Goal: Task Accomplishment & Management: Use online tool/utility

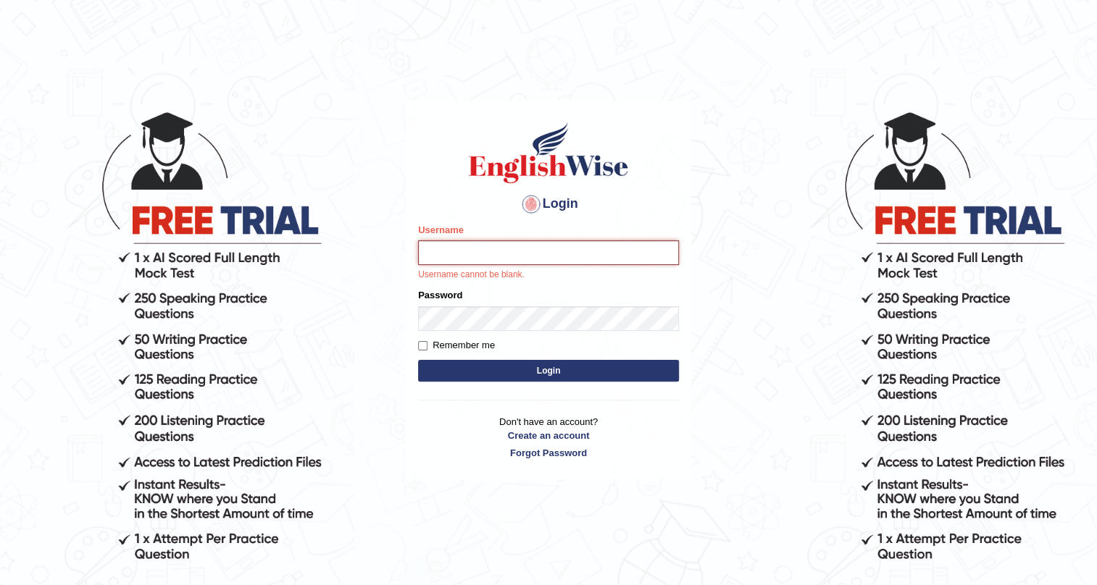
paste input "ashwii"
type input "ashwii"
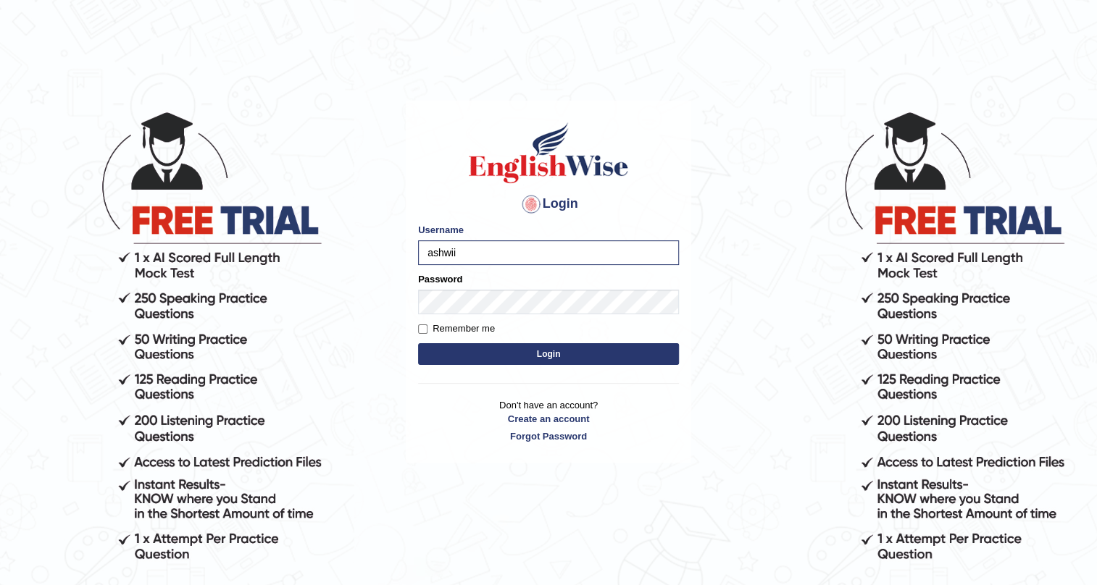
click at [650, 356] on button "Login" at bounding box center [548, 354] width 261 height 22
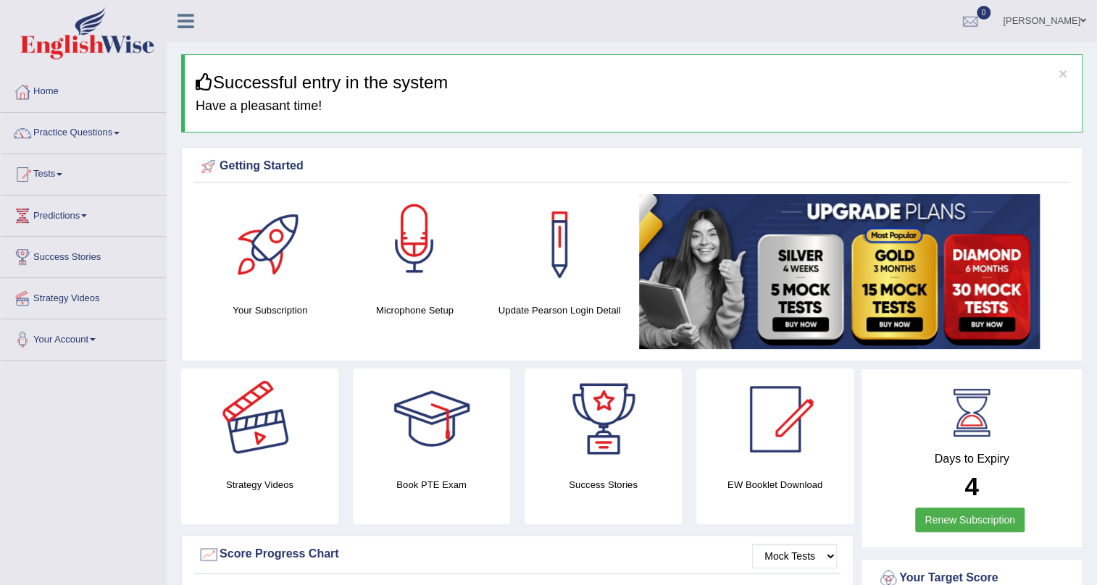
click at [425, 248] on div at bounding box center [414, 244] width 101 height 101
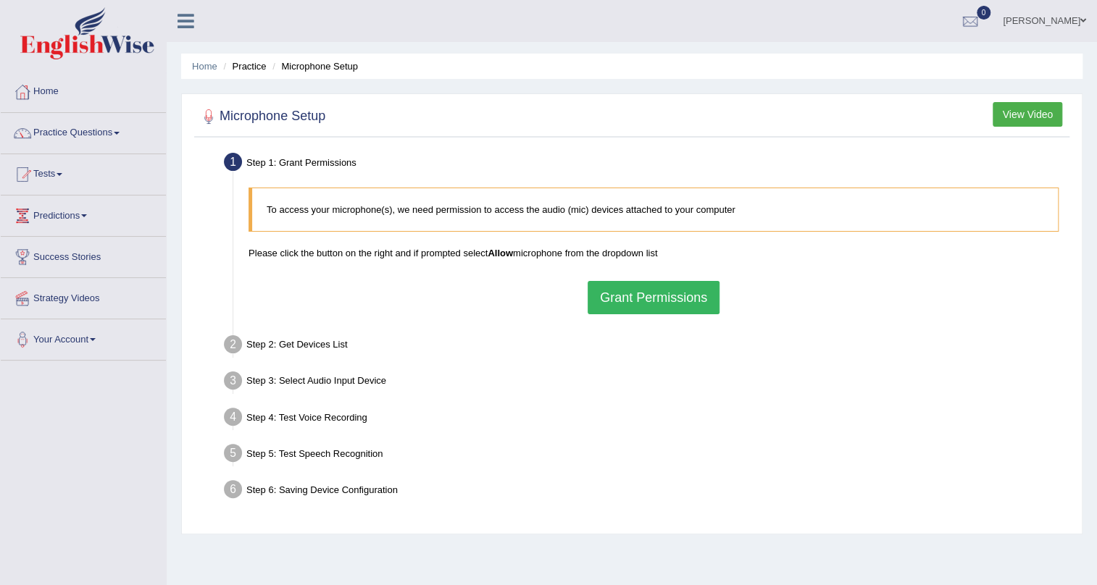
click at [654, 287] on button "Grant Permissions" at bounding box center [654, 297] width 132 height 33
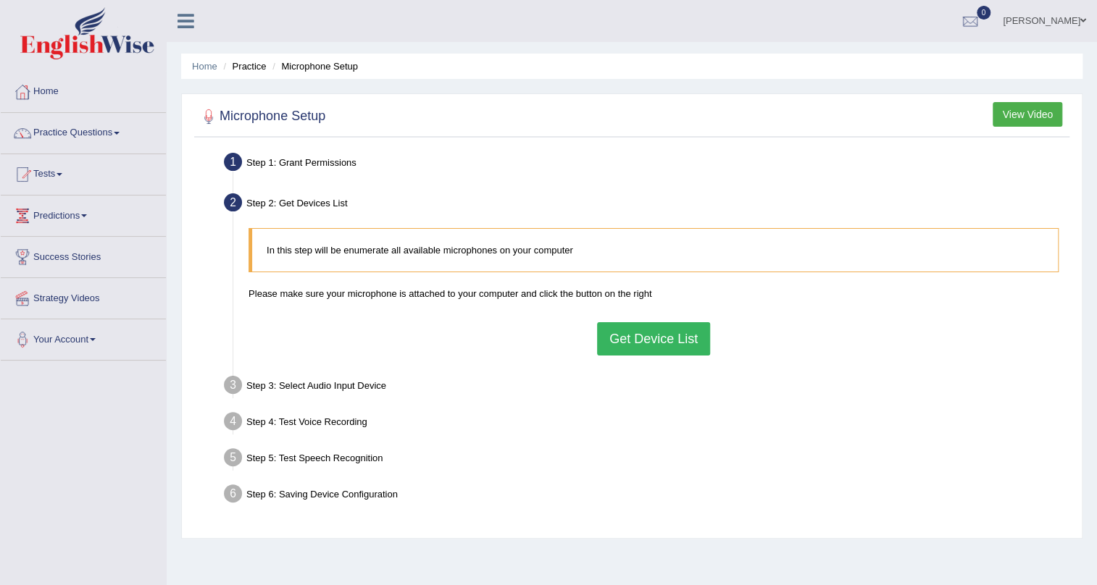
click at [673, 356] on div "In this step will be enumerate all available microphones on your computer Pleas…" at bounding box center [653, 291] width 825 height 141
click at [672, 345] on button "Get Device List" at bounding box center [653, 338] width 113 height 33
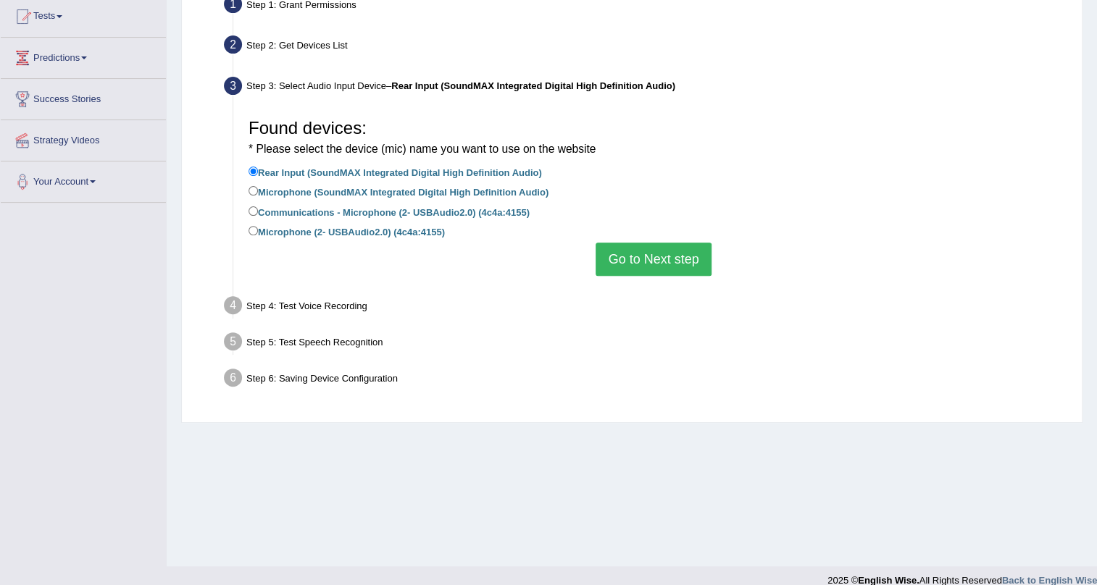
scroll to position [175, 0]
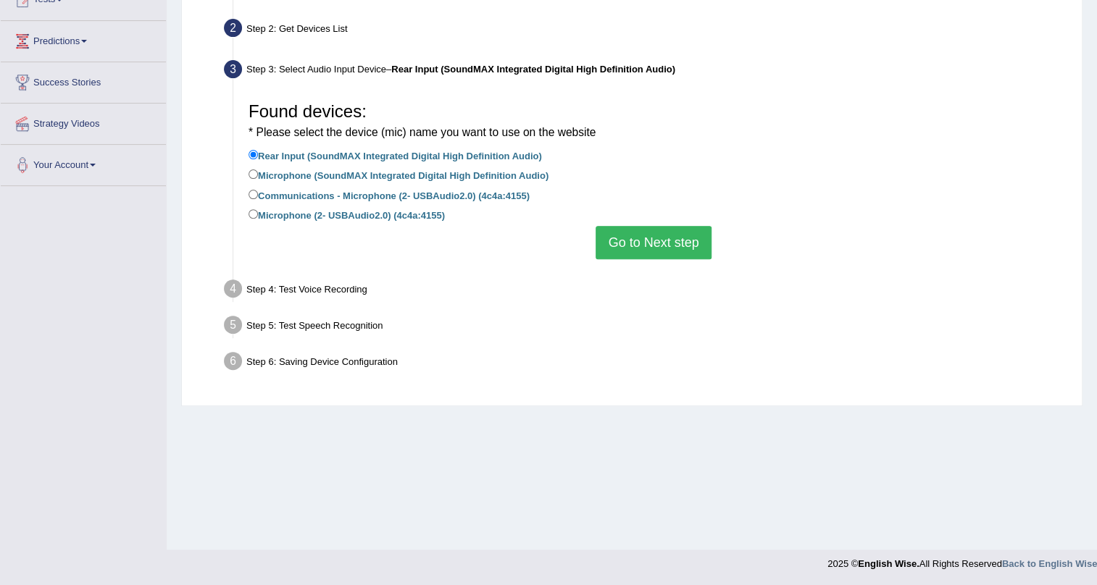
click at [643, 241] on button "Go to Next step" at bounding box center [653, 242] width 115 height 33
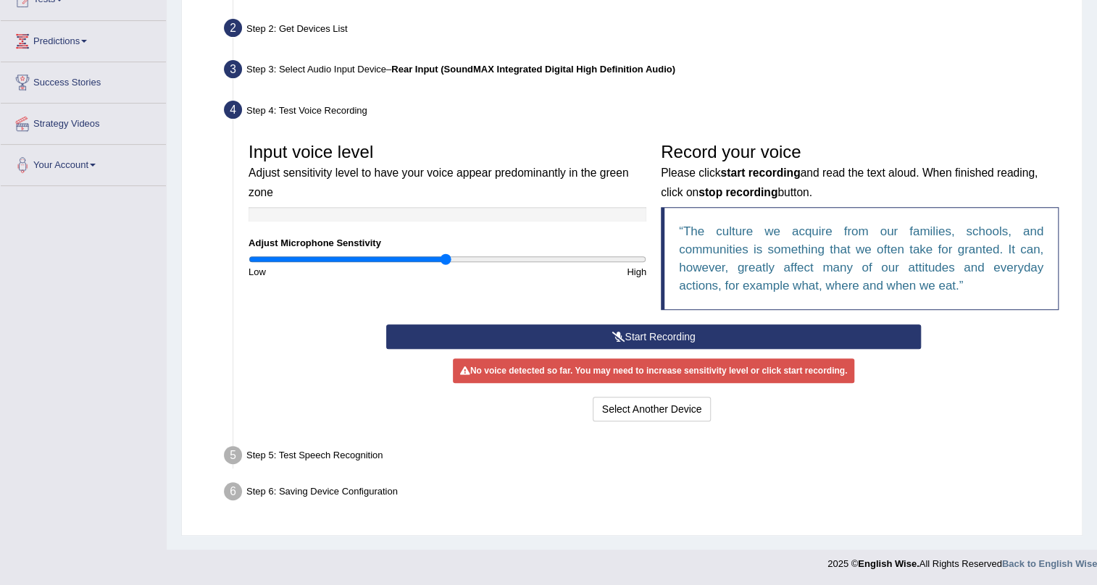
click at [651, 329] on button "Start Recording" at bounding box center [653, 337] width 535 height 25
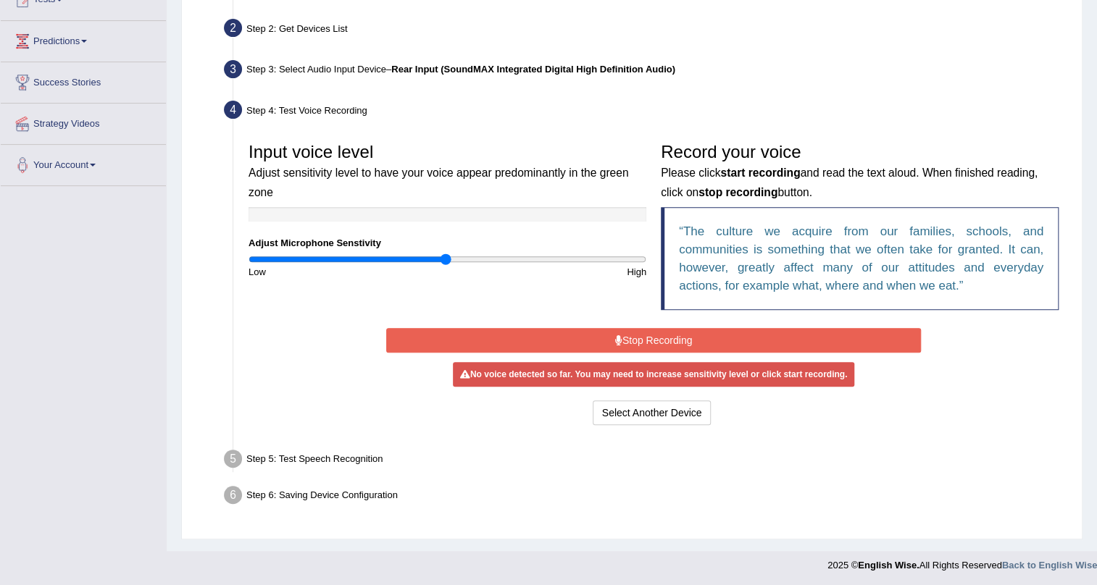
click at [706, 341] on button "Stop Recording" at bounding box center [653, 340] width 535 height 25
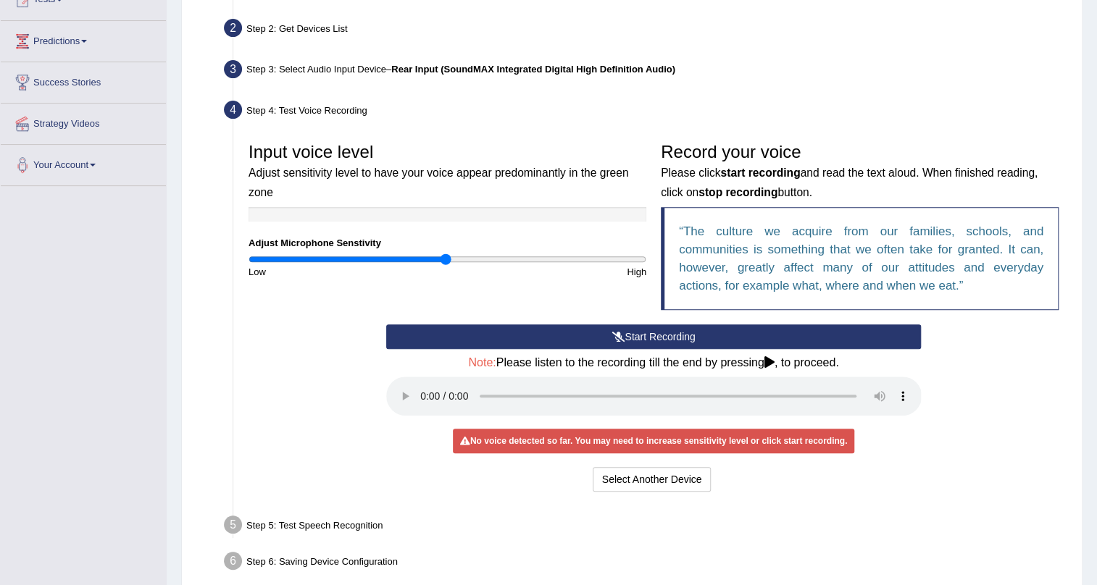
click at [649, 343] on button "Start Recording" at bounding box center [653, 337] width 535 height 25
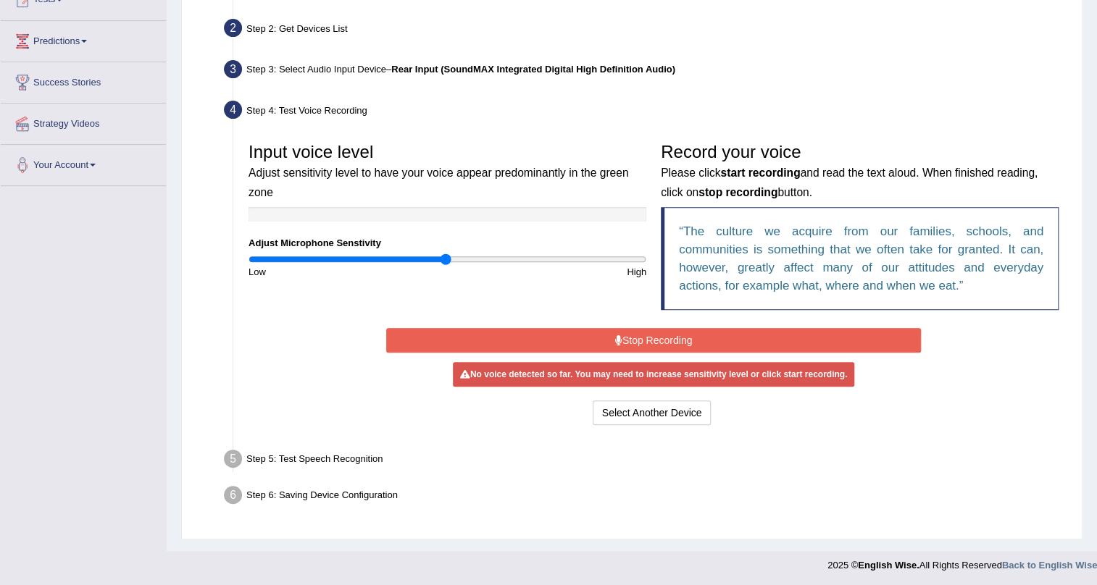
click at [651, 337] on button "Stop Recording" at bounding box center [653, 340] width 535 height 25
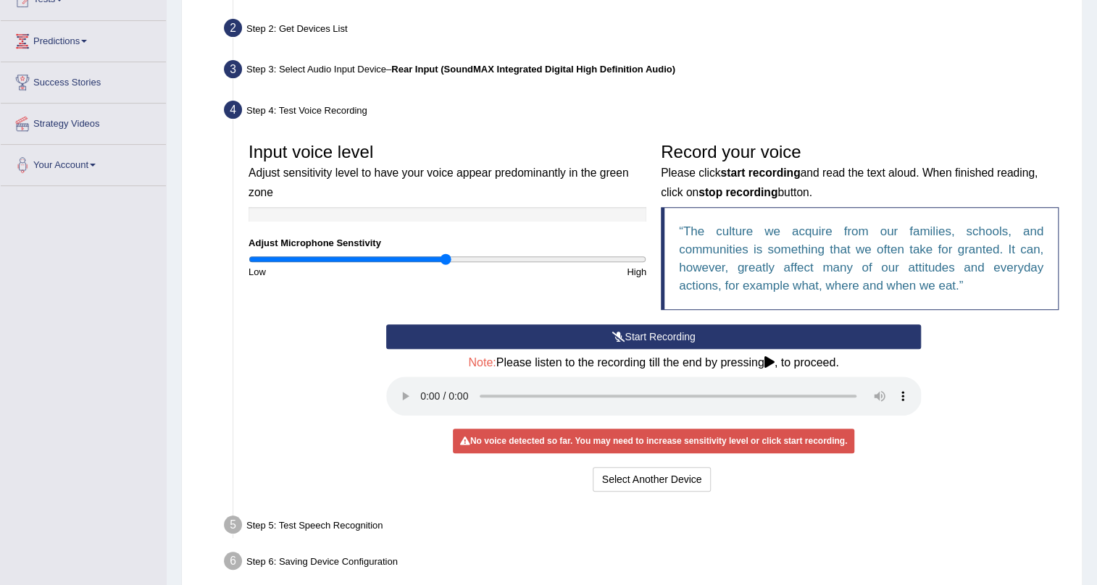
click at [651, 337] on button "Start Recording" at bounding box center [653, 337] width 535 height 25
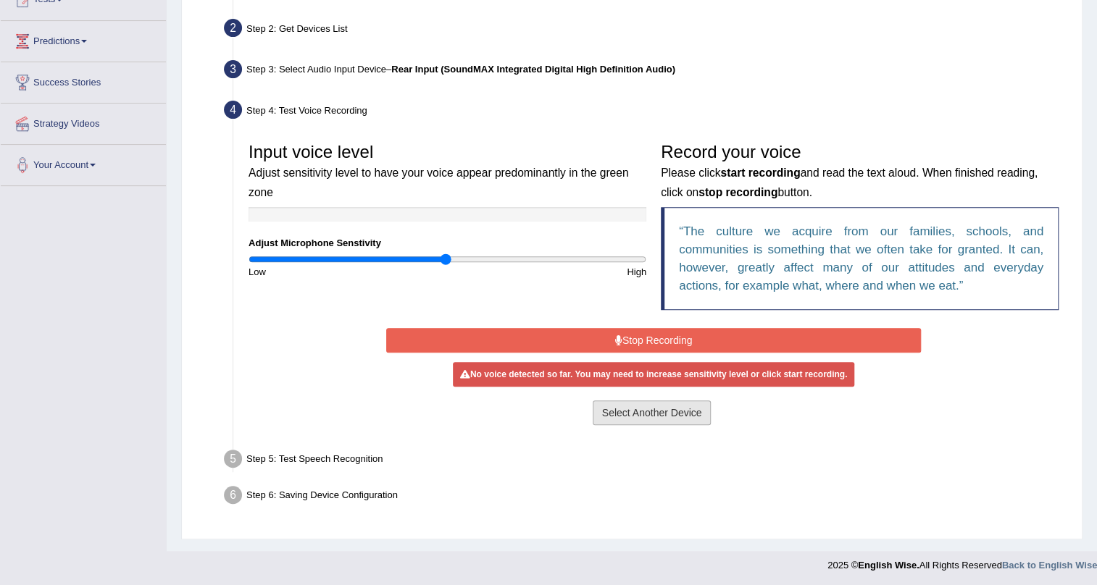
click at [651, 419] on button "Select Another Device" at bounding box center [652, 413] width 119 height 25
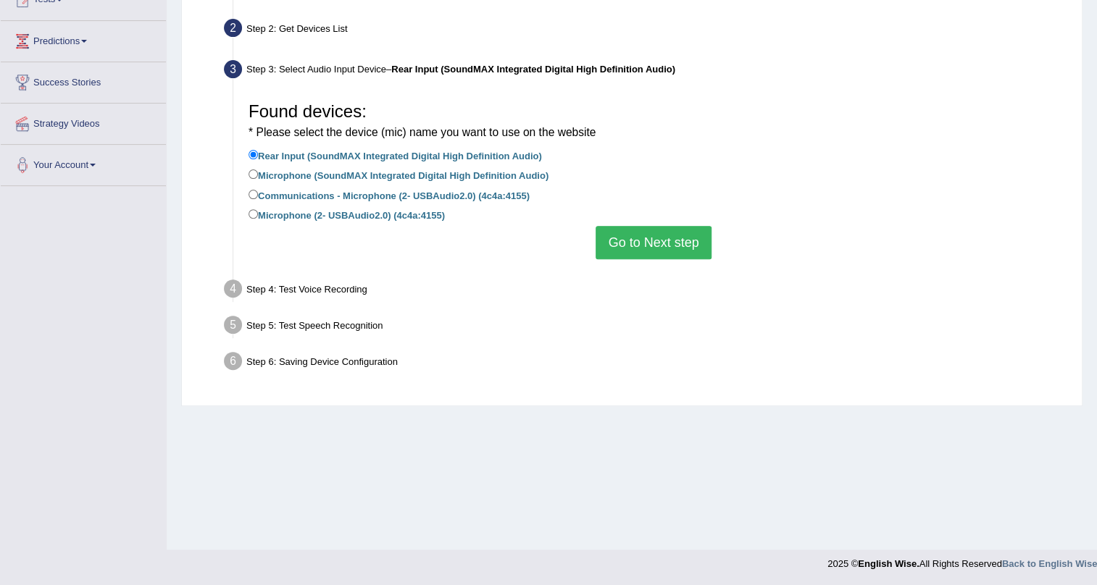
click at [306, 212] on label "Microphone (2- USBAudio2.0) (4c4a:4155)" at bounding box center [347, 214] width 196 height 16
click at [258, 212] on input "Microphone (2- USBAudio2.0) (4c4a:4155)" at bounding box center [253, 213] width 9 height 9
radio input "true"
click at [681, 246] on button "Go to Next step" at bounding box center [653, 242] width 115 height 33
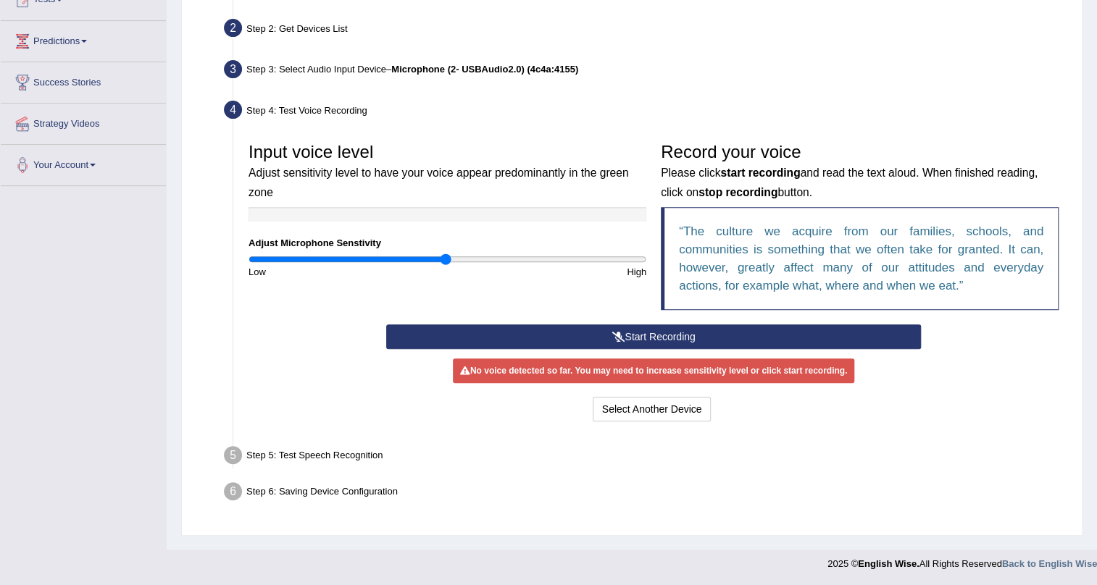
click at [616, 335] on icon at bounding box center [618, 337] width 13 height 10
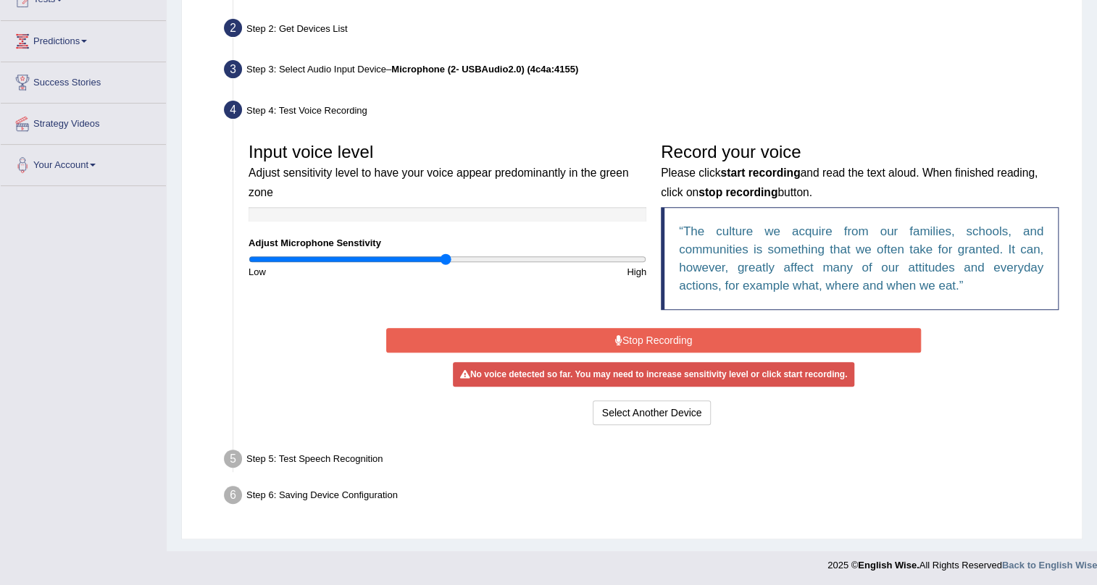
click at [644, 343] on button "Stop Recording" at bounding box center [653, 340] width 535 height 25
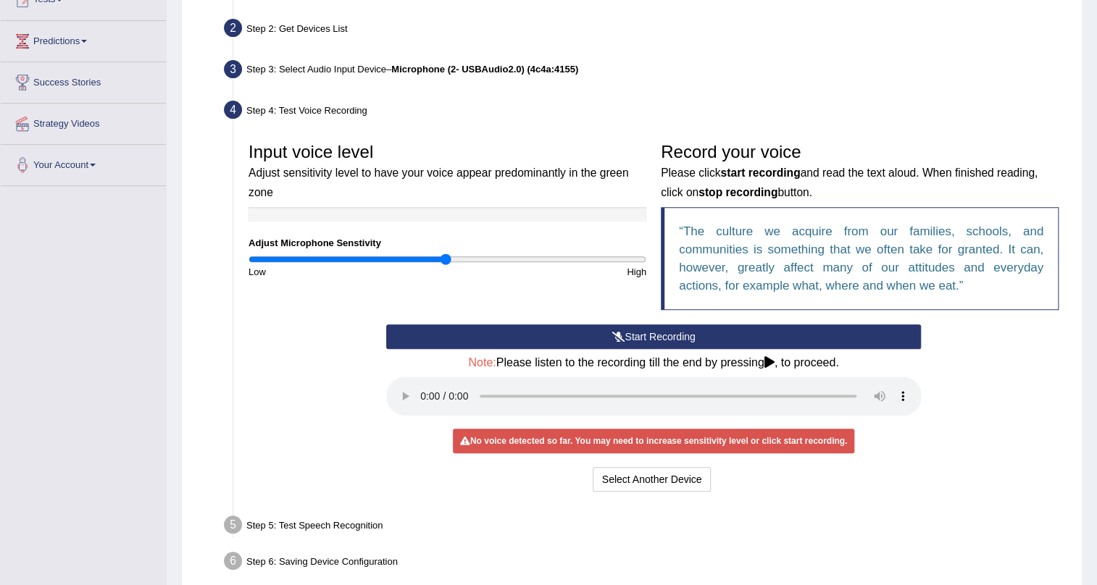
click at [651, 339] on button "Start Recording" at bounding box center [653, 337] width 535 height 25
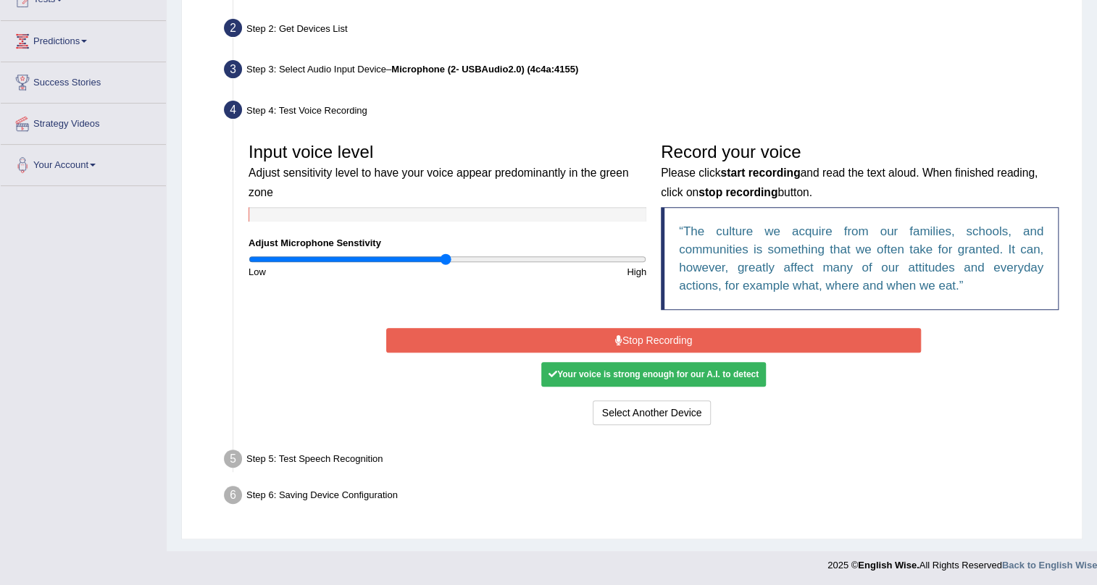
click at [707, 367] on div "Your voice is strong enough for our A.I. to detect" at bounding box center [653, 374] width 225 height 25
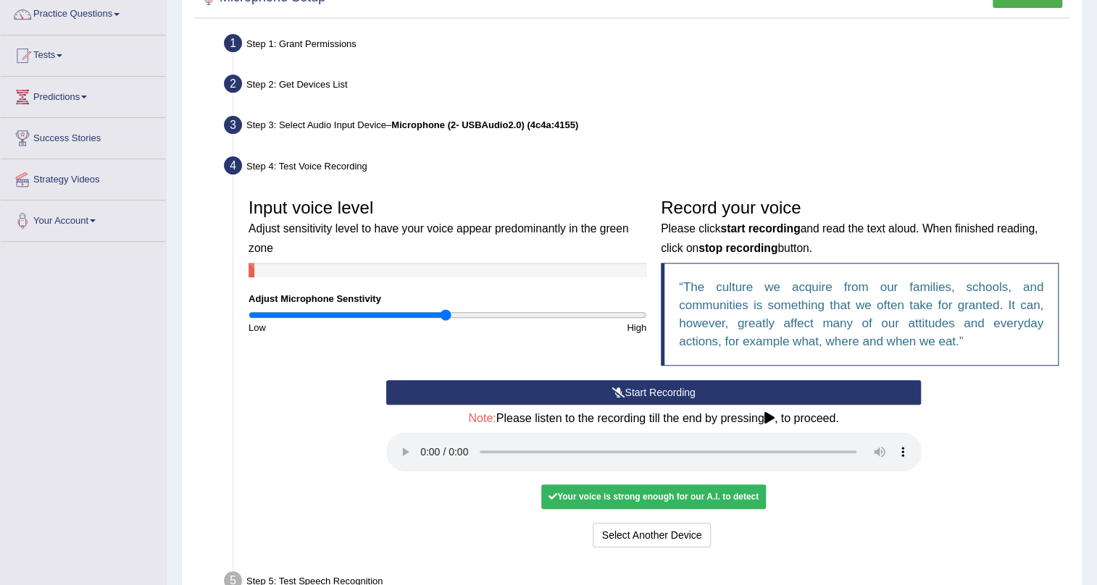
scroll to position [242, 0]
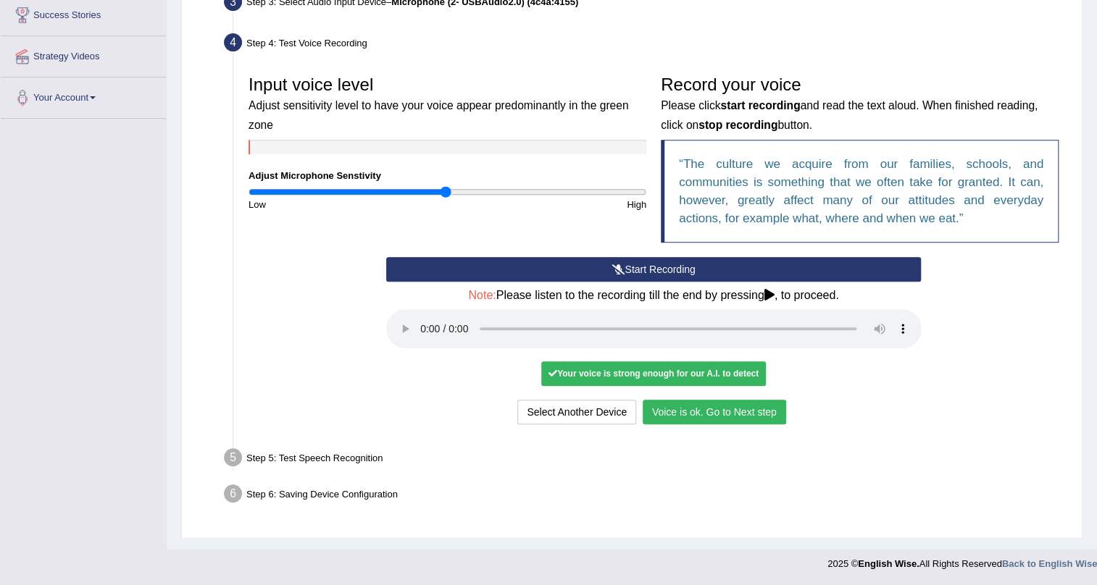
click at [753, 417] on button "Voice is ok. Go to Next step" at bounding box center [714, 412] width 143 height 25
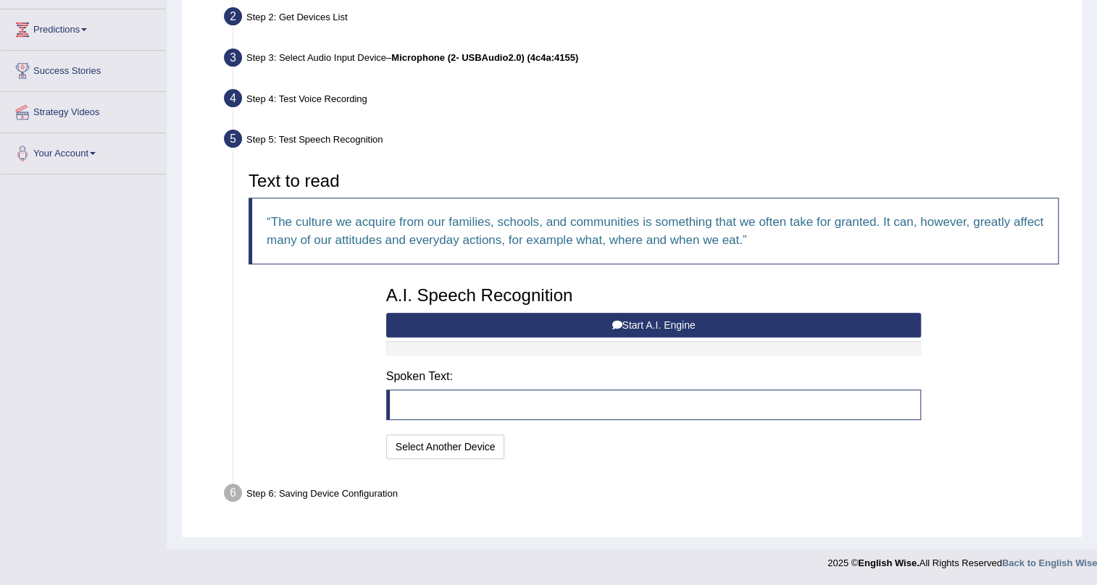
scroll to position [185, 0]
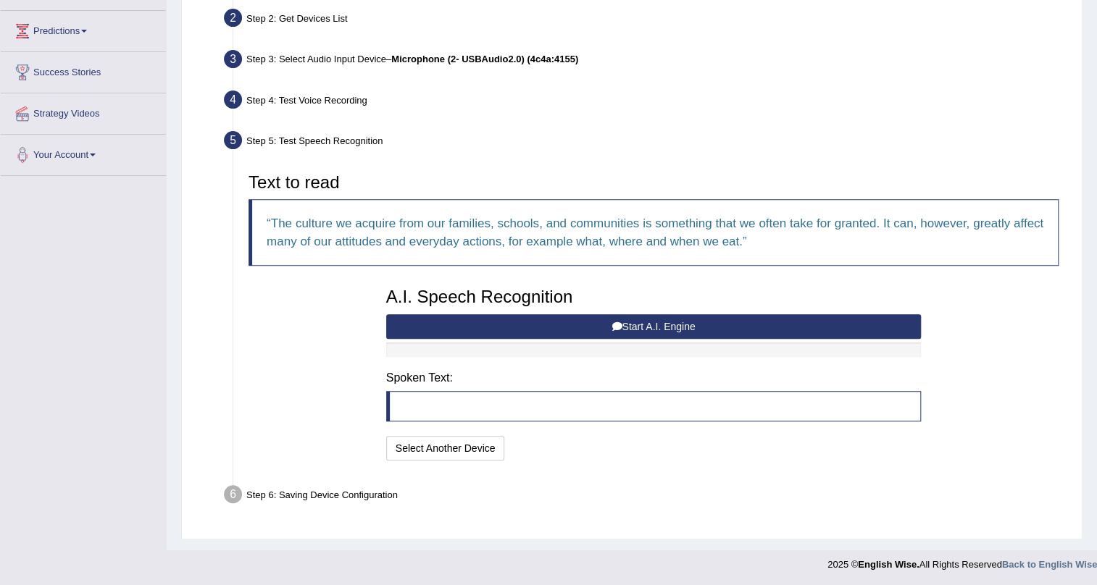
click at [752, 328] on button "Start A.I. Engine" at bounding box center [653, 326] width 535 height 25
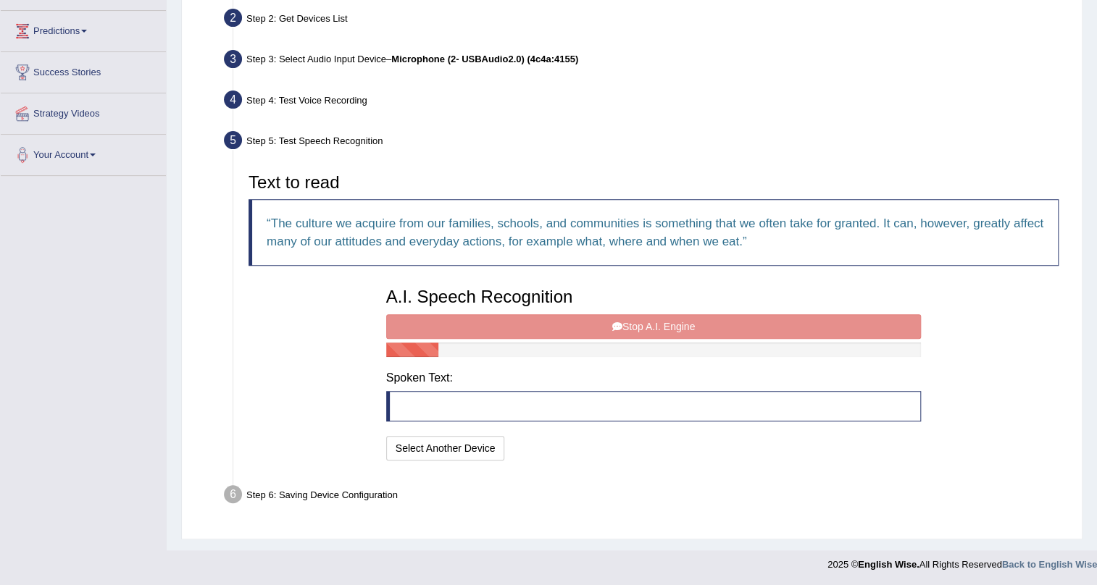
click at [752, 328] on div "A.I. Speech Recognition Start A.I. Engine Stop A.I. Engine Note: Please listen …" at bounding box center [654, 372] width 550 height 184
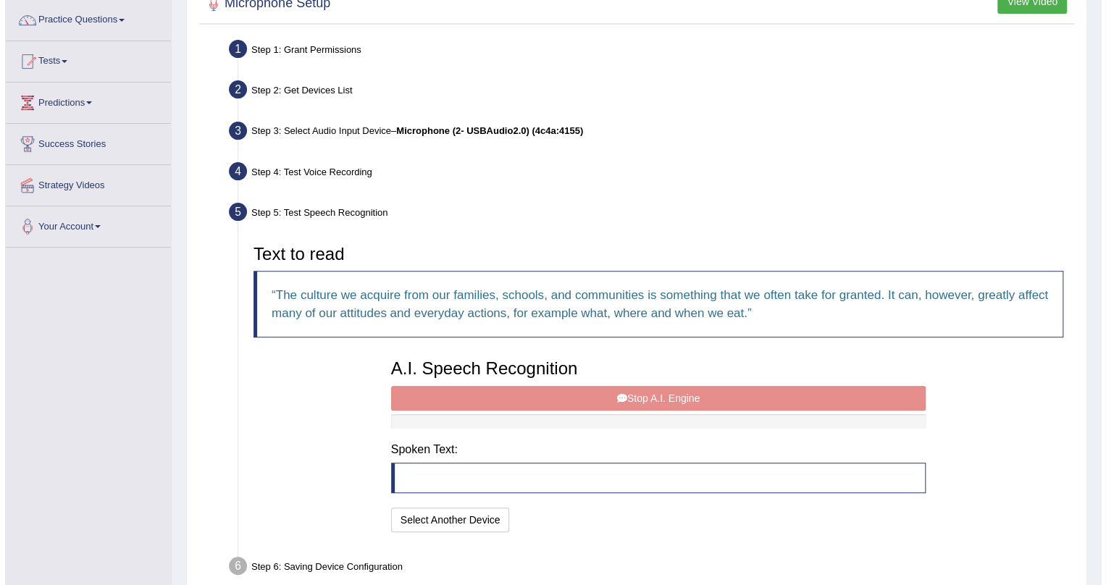
scroll to position [0, 0]
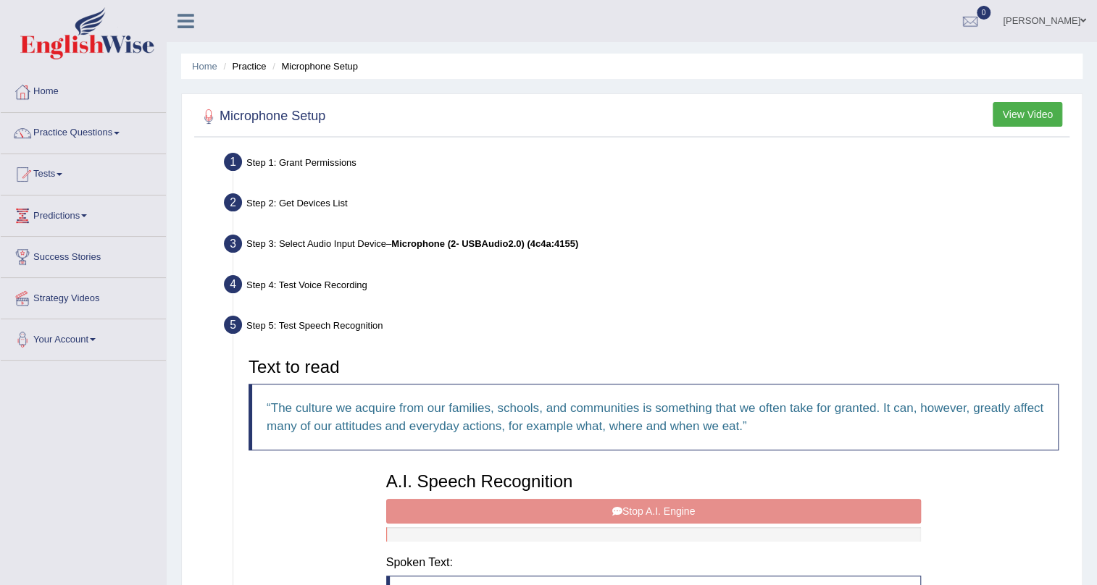
click at [1037, 17] on link "aswin reji" at bounding box center [1044, 19] width 105 height 38
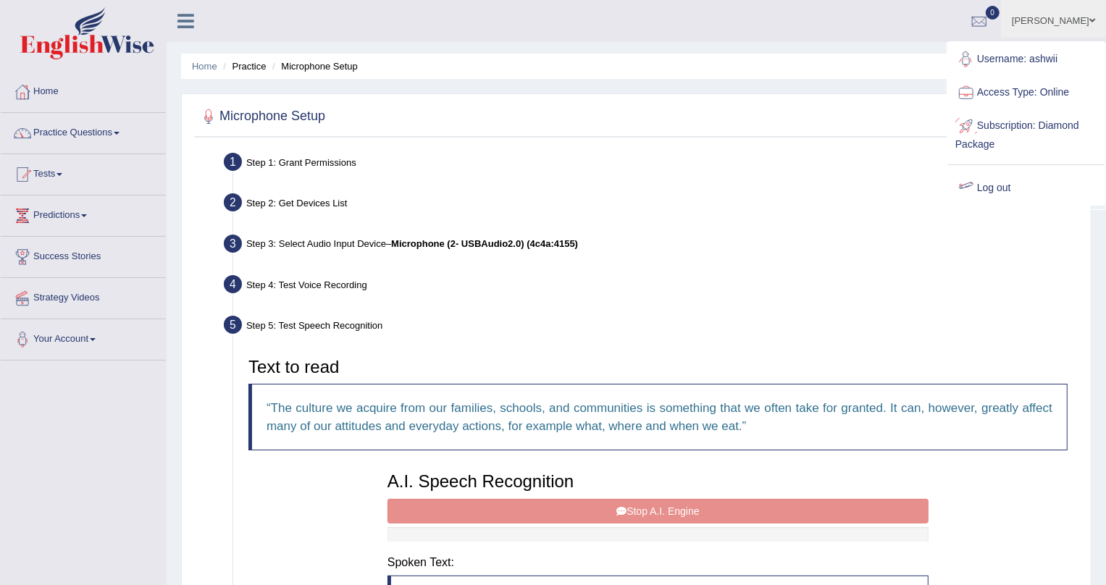
click at [993, 191] on link "Log out" at bounding box center [1026, 188] width 157 height 33
